Goal: Information Seeking & Learning: Learn about a topic

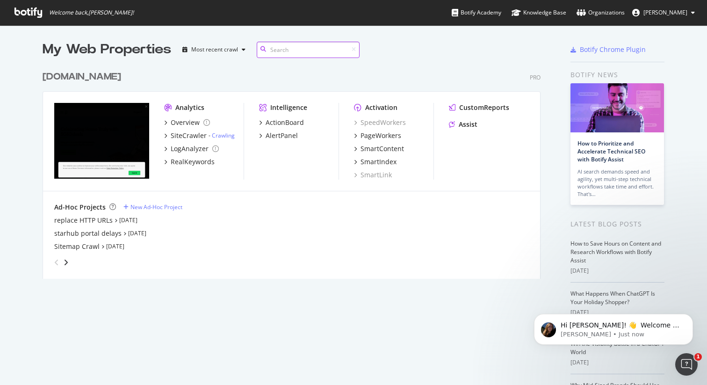
scroll to position [14, 0]
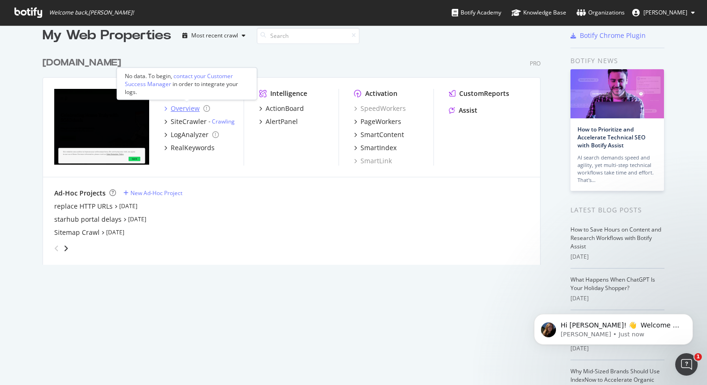
click at [185, 108] on div "Overview" at bounding box center [185, 108] width 29 height 9
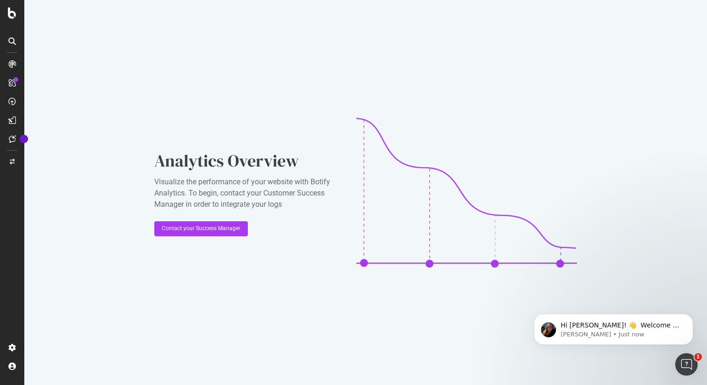
click at [545, 195] on img at bounding box center [466, 193] width 221 height 150
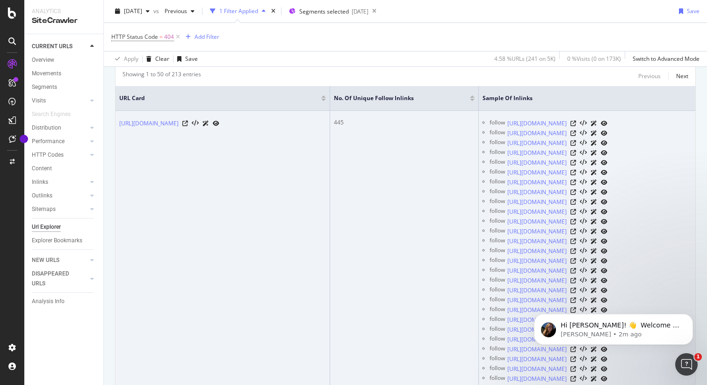
scroll to position [203, 0]
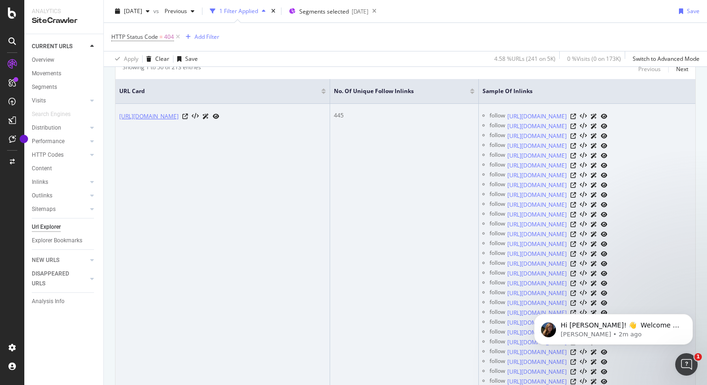
click at [179, 115] on link "[URL][DOMAIN_NAME]" at bounding box center [148, 116] width 59 height 9
copy link "[URL][DOMAIN_NAME]"
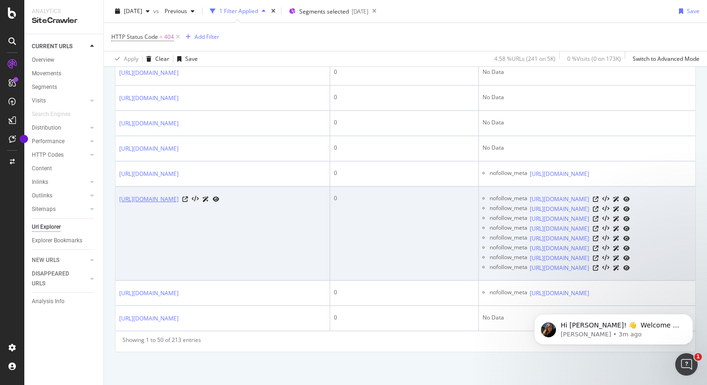
scroll to position [5888, 0]
